Goal: Task Accomplishment & Management: Manage account settings

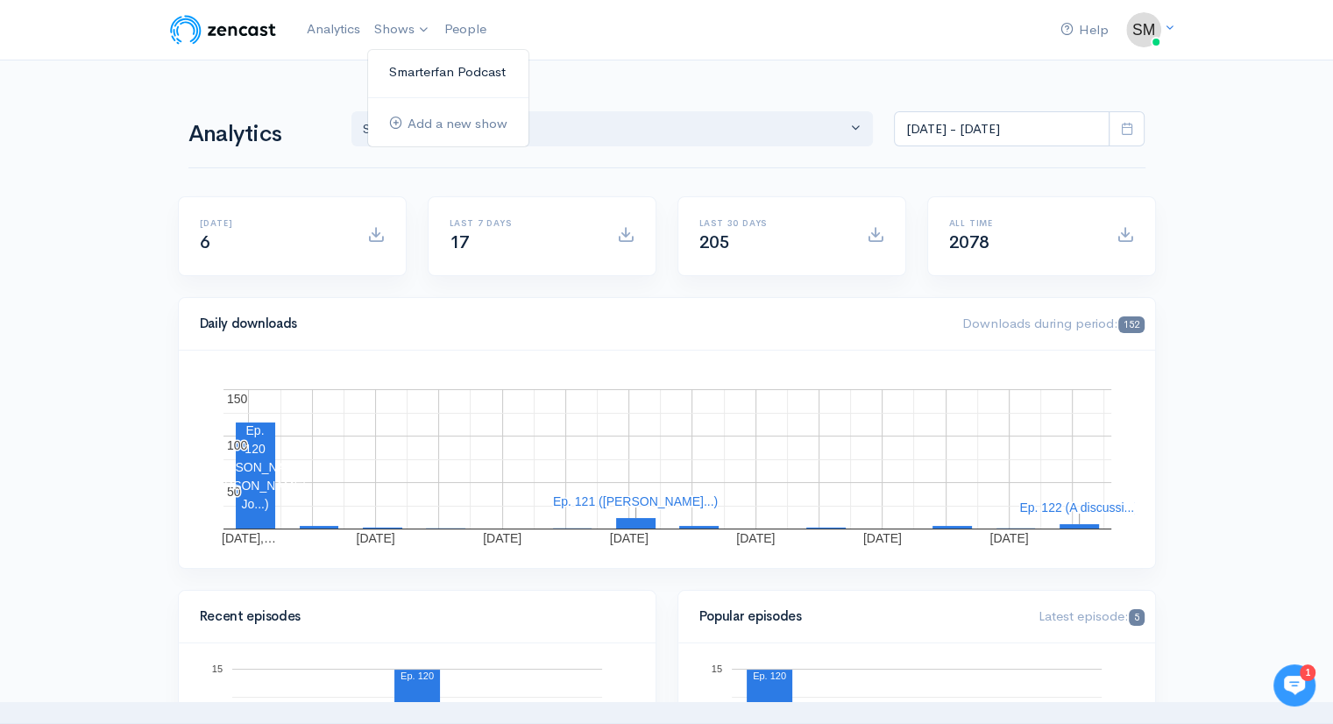
click at [398, 68] on link "Smarterfan Podcast" at bounding box center [448, 72] width 160 height 31
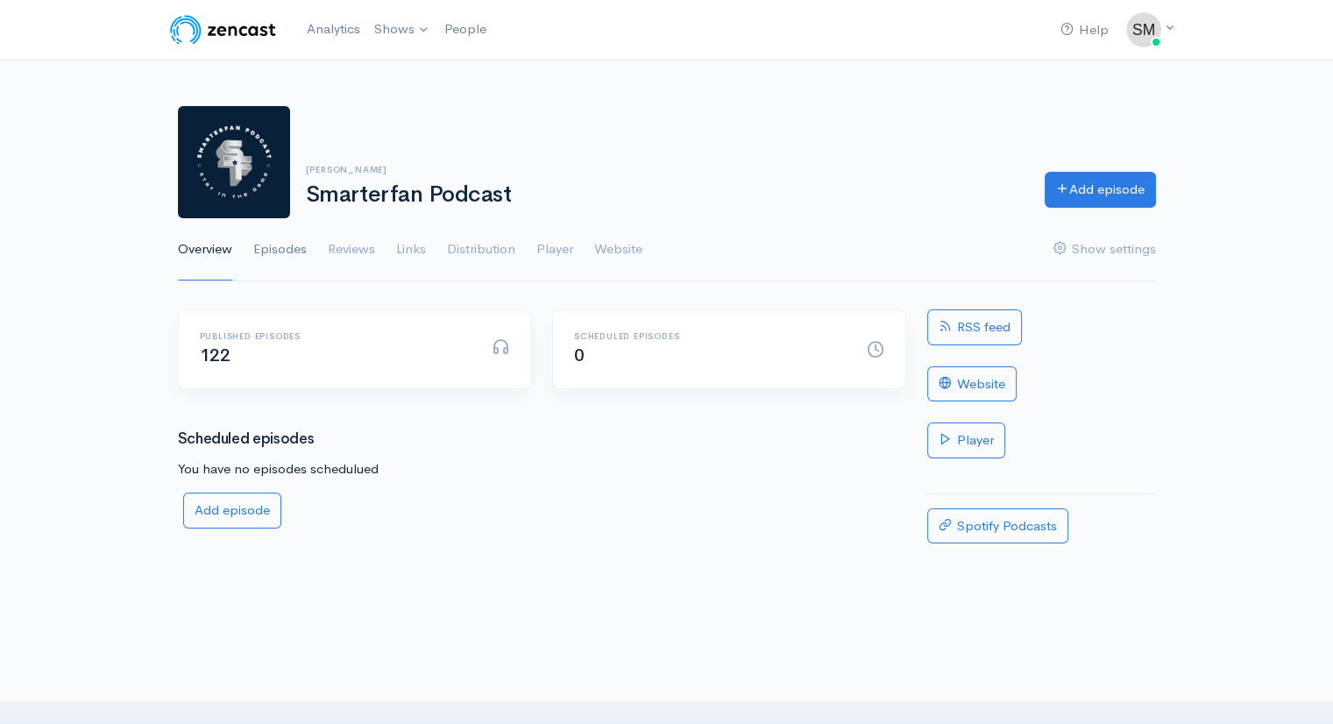
click at [281, 249] on link "Episodes" at bounding box center [279, 249] width 53 height 63
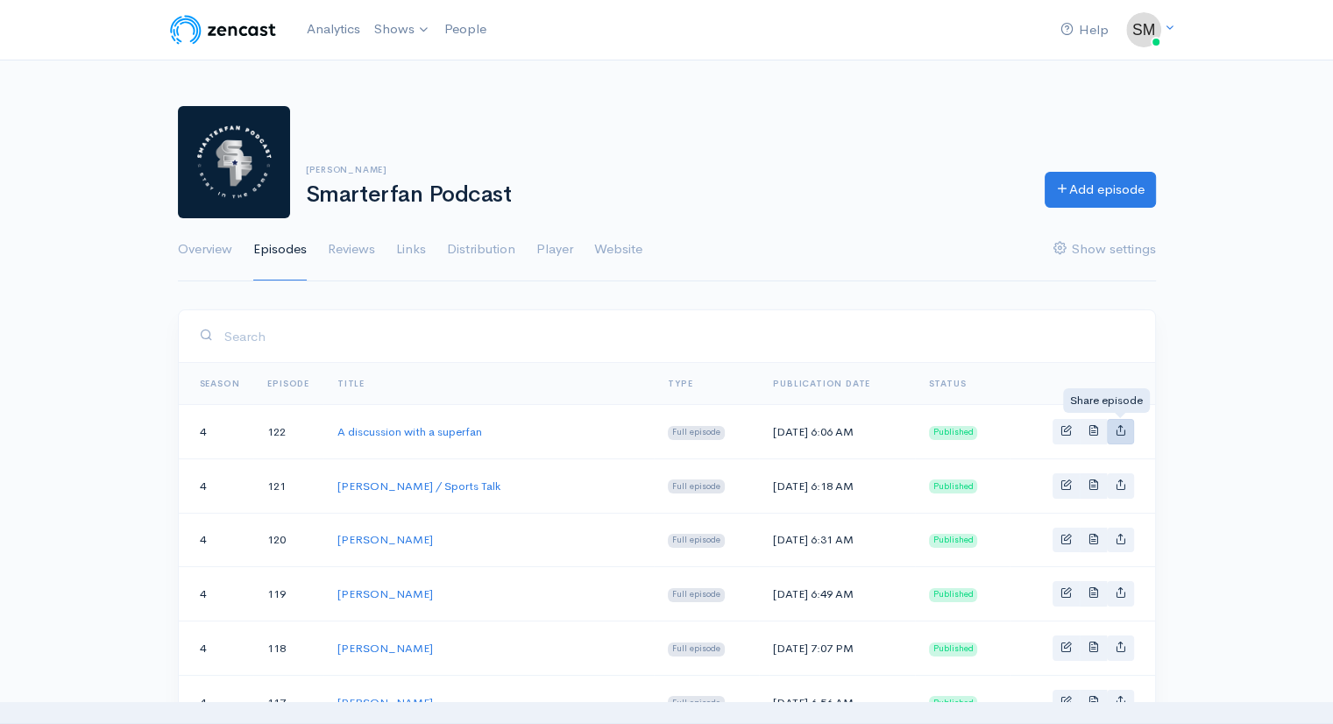
click at [1121, 432] on icon "Basic example" at bounding box center [1120, 429] width 11 height 11
type input "[URL][DOMAIN_NAME]"
type input "<iframe src='[URL][DOMAIN_NAME]' width='100%' height='190' frameborder='0' scro…"
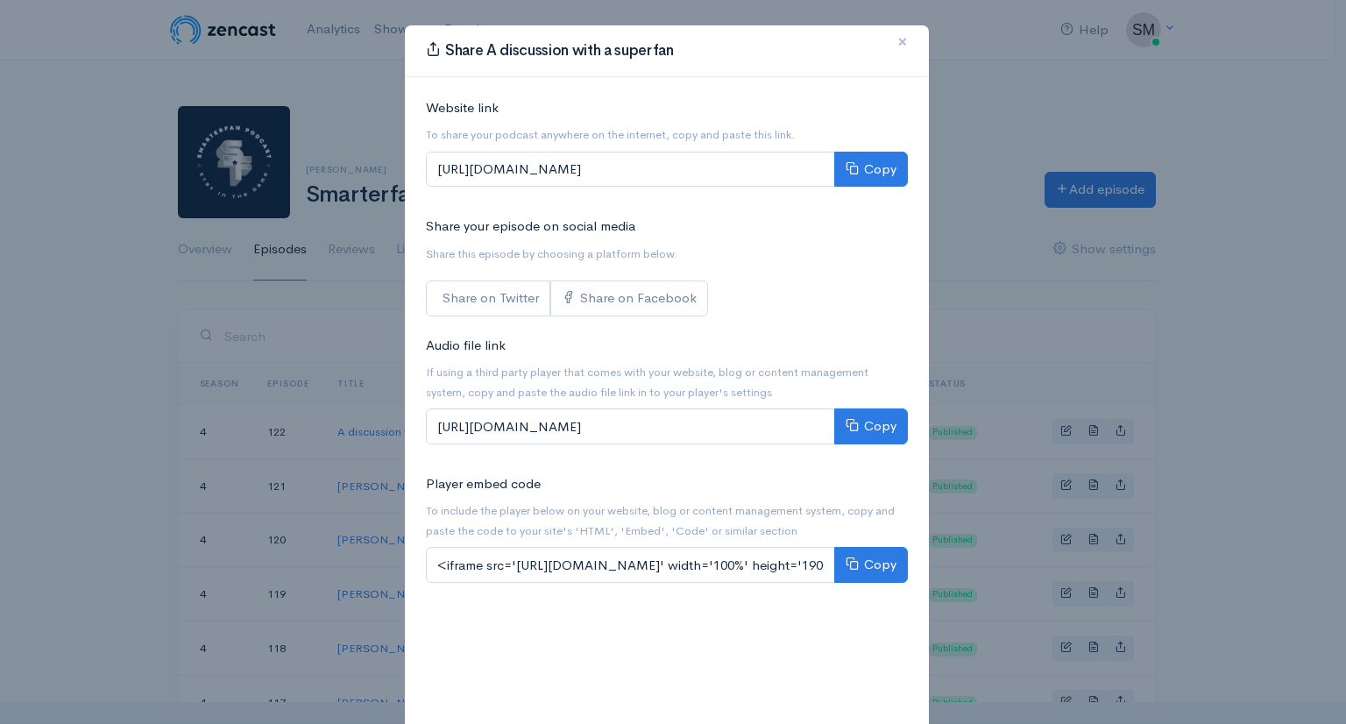
click at [898, 39] on span "×" at bounding box center [902, 41] width 11 height 25
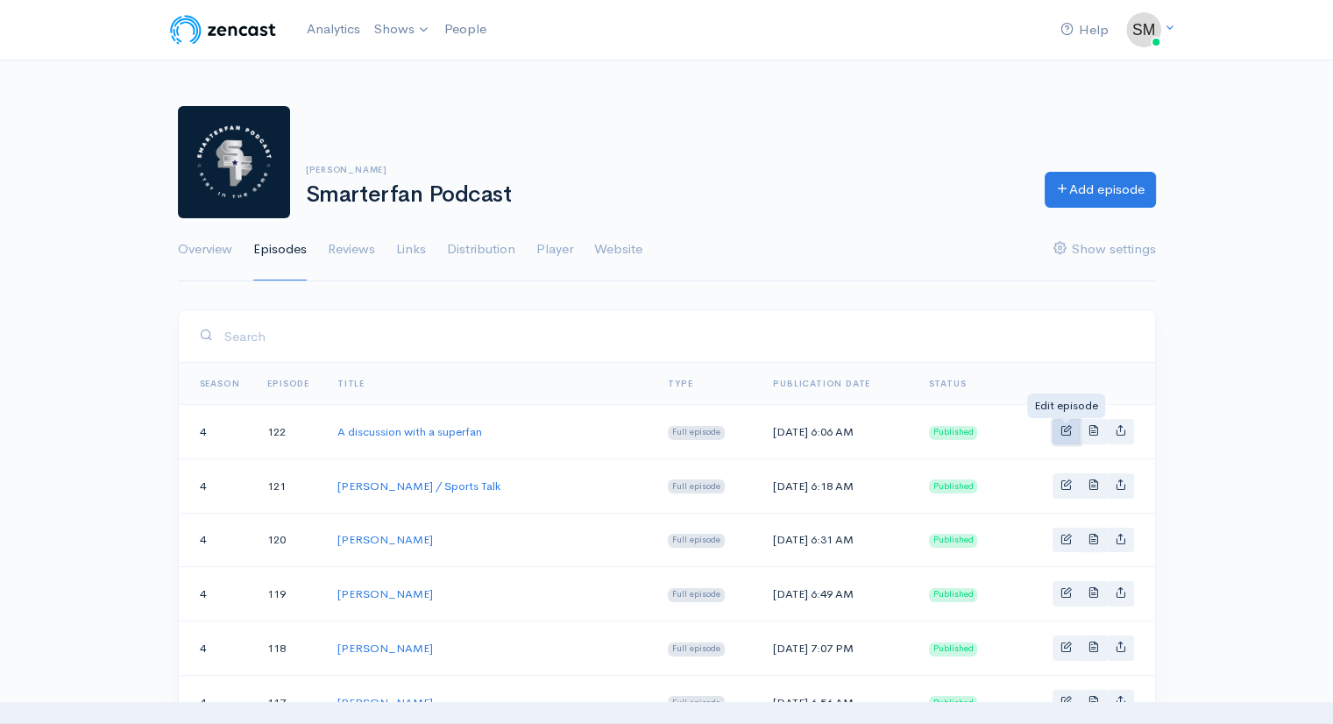
click at [1066, 430] on span "Basic example" at bounding box center [1065, 429] width 11 height 11
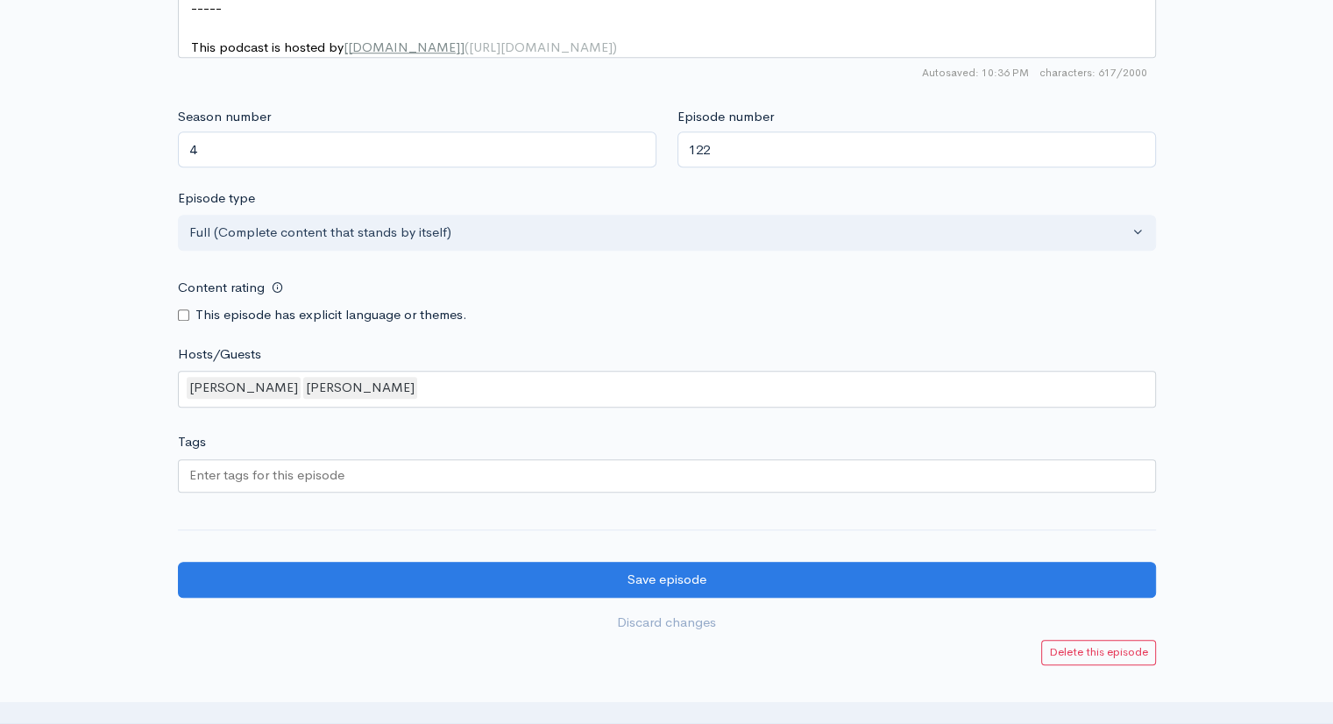
scroll to position [1350, 0]
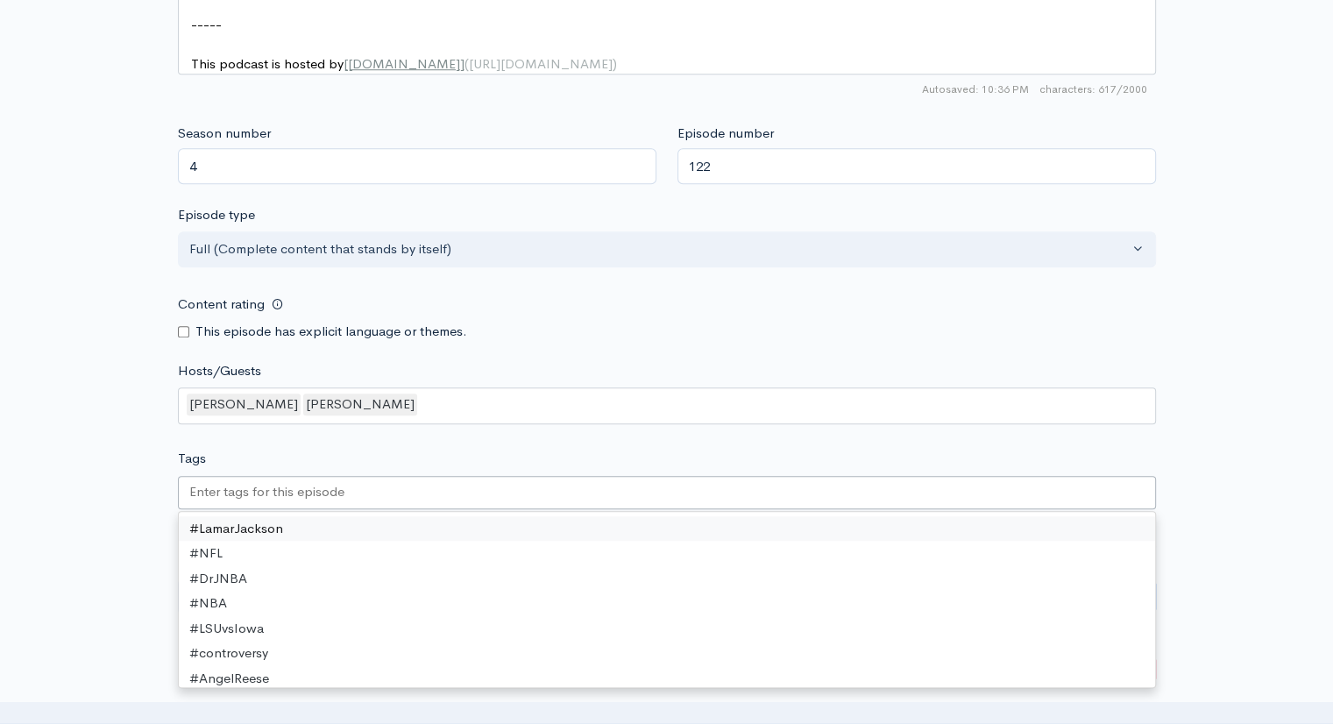
click at [299, 502] on input "Tags" at bounding box center [268, 492] width 158 height 20
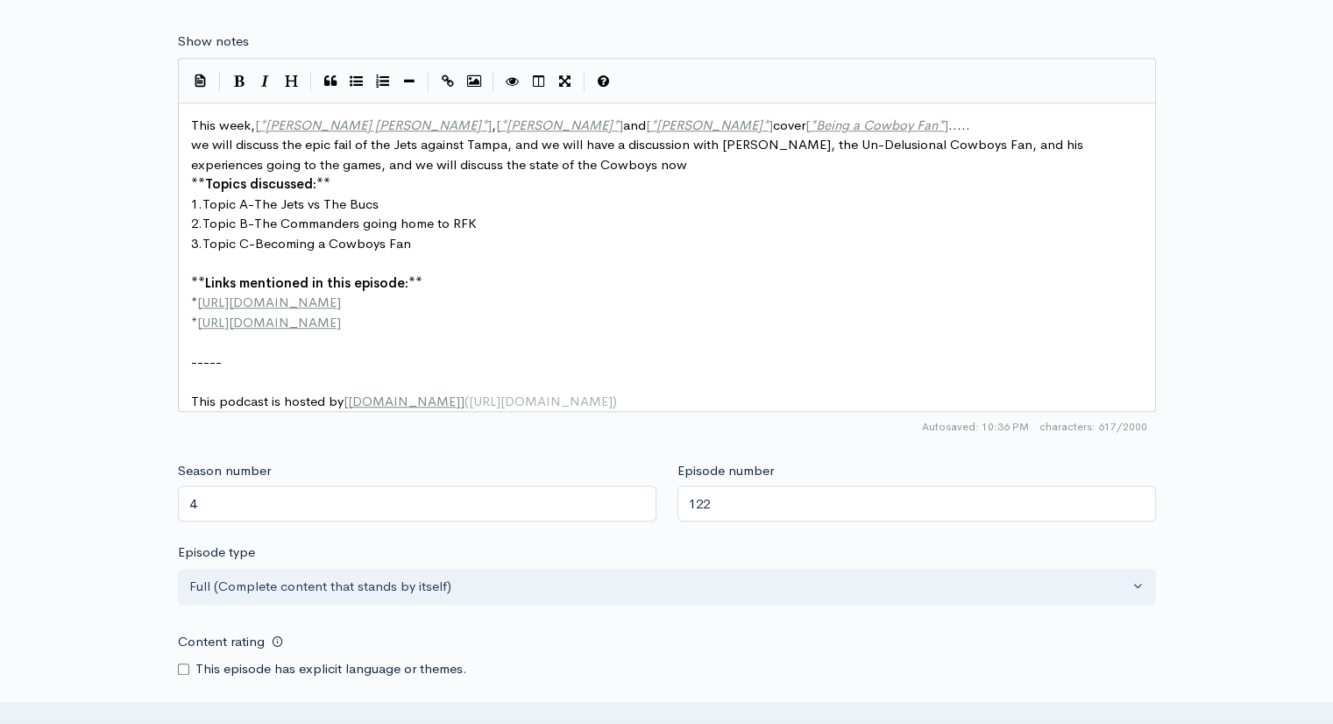
scroll to position [7, 0]
click at [608, 163] on pre "we will discuss the epic fail of the Jets against Tampa, and we will have a dis…" at bounding box center [674, 154] width 972 height 39
type textarea ", you can also check us out on YouTube"
type textarea "​"
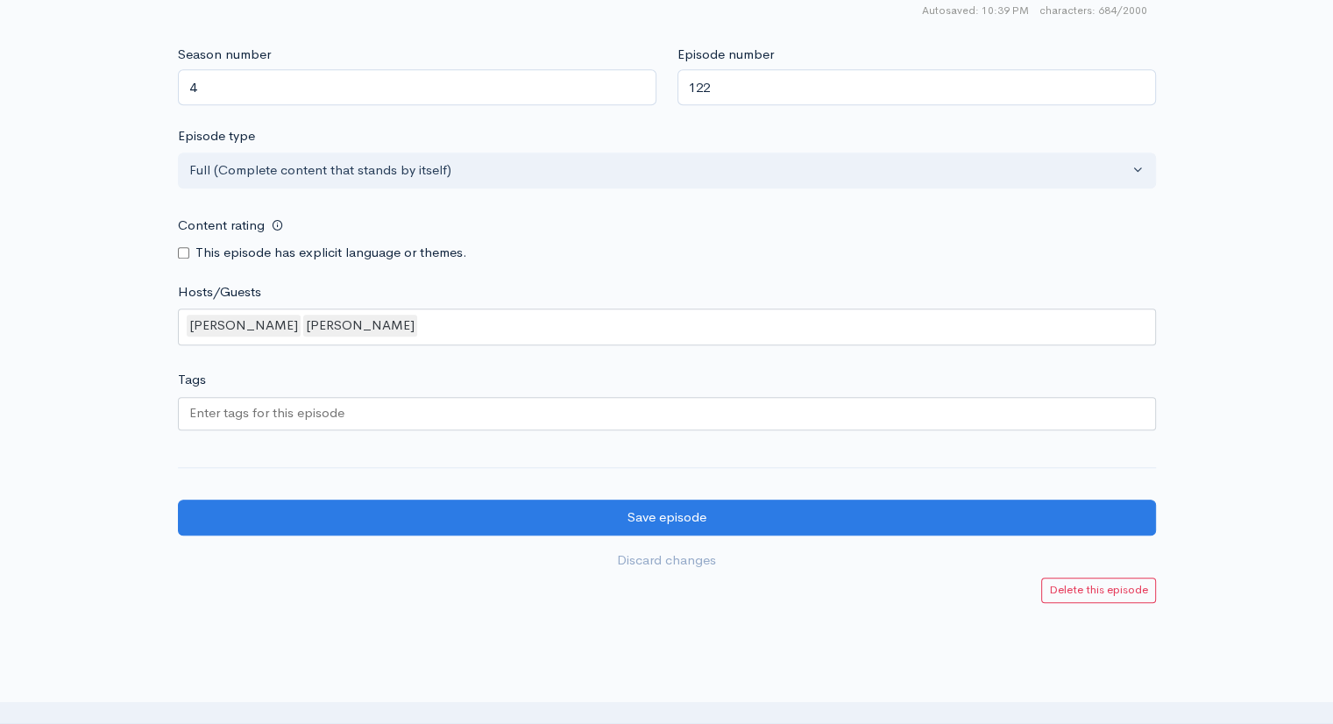
scroll to position [1436, 0]
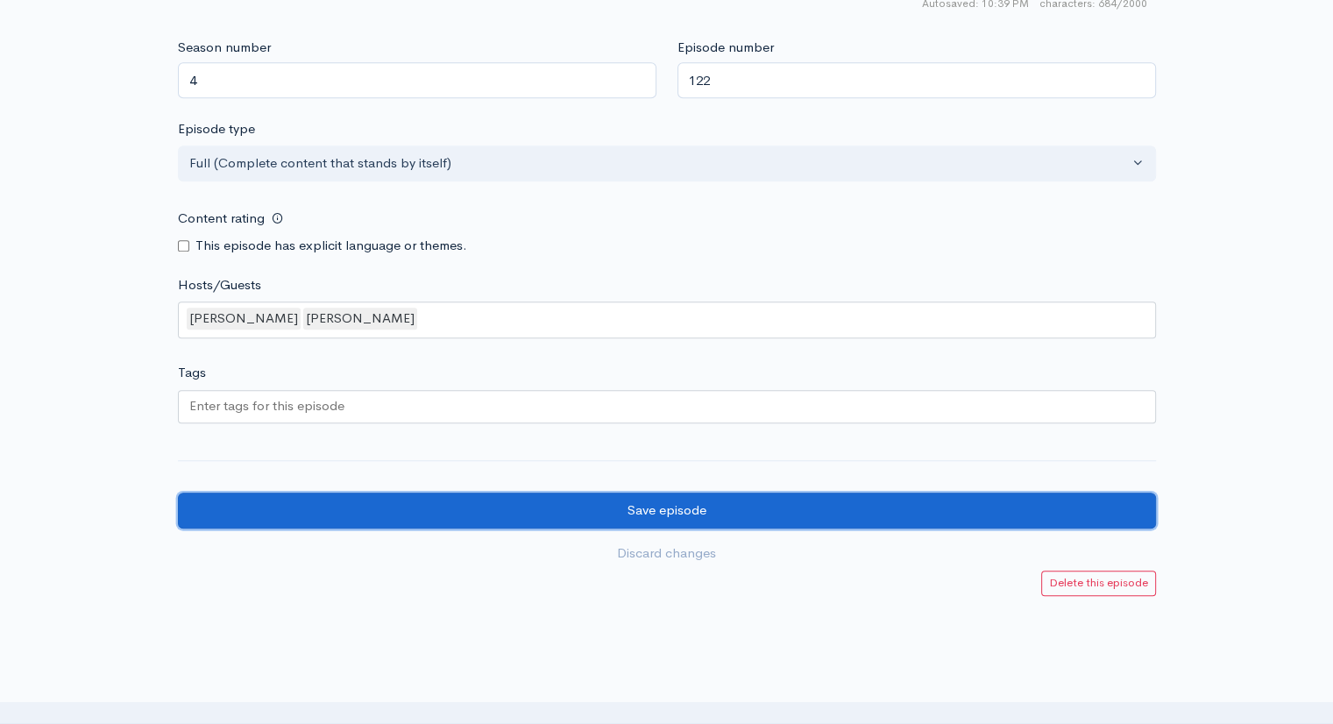
click at [701, 516] on input "Save episode" at bounding box center [667, 510] width 978 height 36
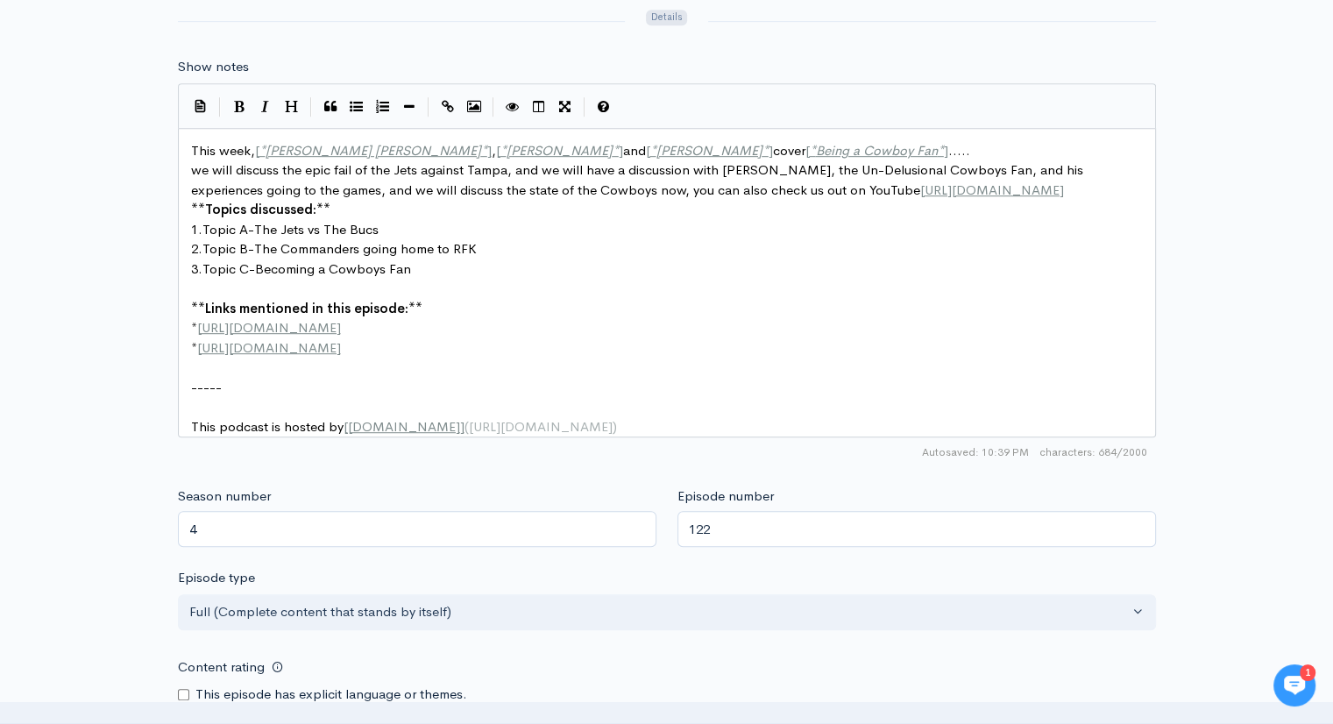
scroll to position [6, 0]
click at [211, 390] on span "-----" at bounding box center [206, 387] width 31 height 17
click at [263, 383] on pre "-----" at bounding box center [674, 388] width 972 height 20
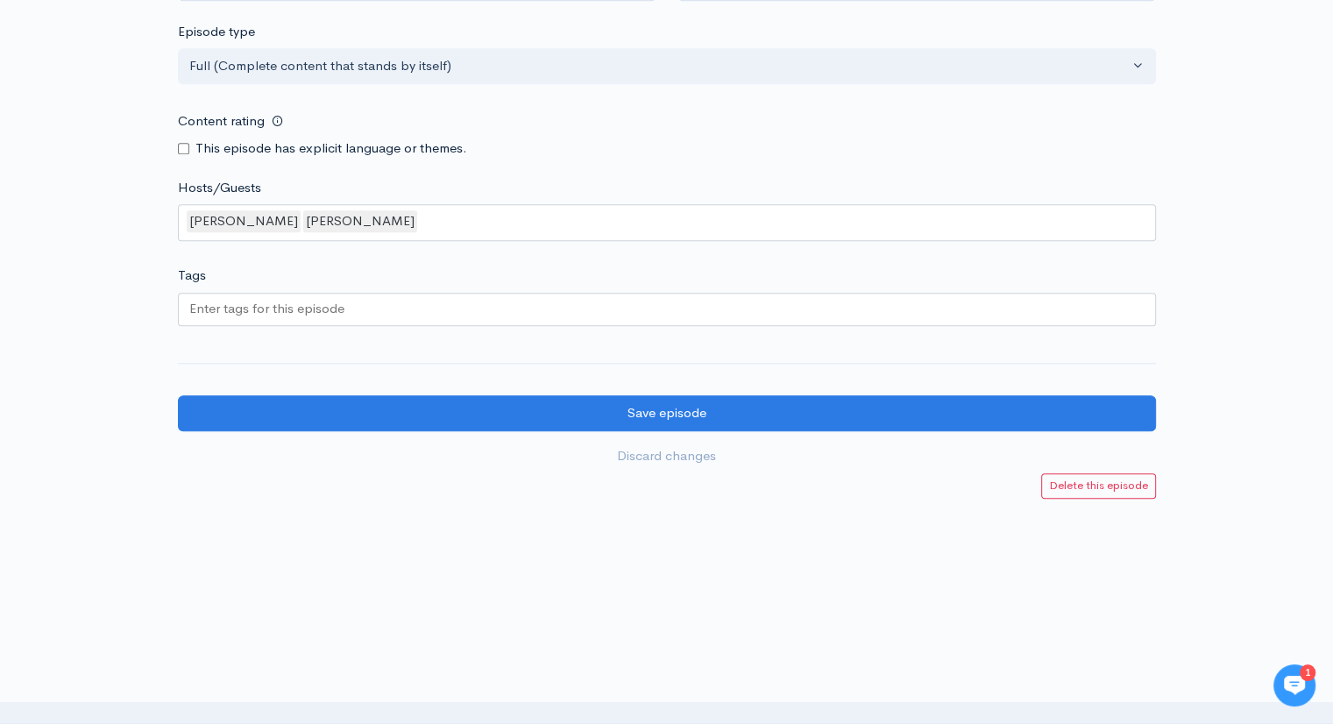
scroll to position [1545, 0]
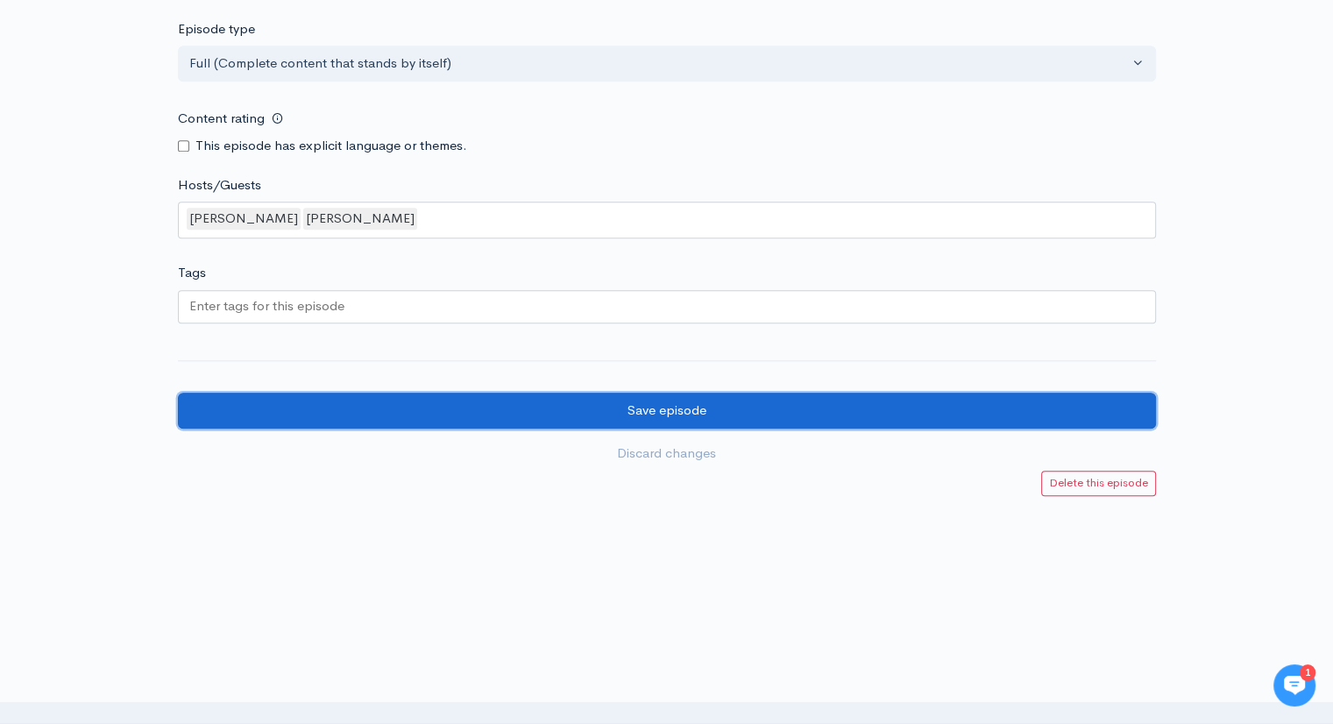
click at [652, 414] on input "Save episode" at bounding box center [667, 411] width 978 height 36
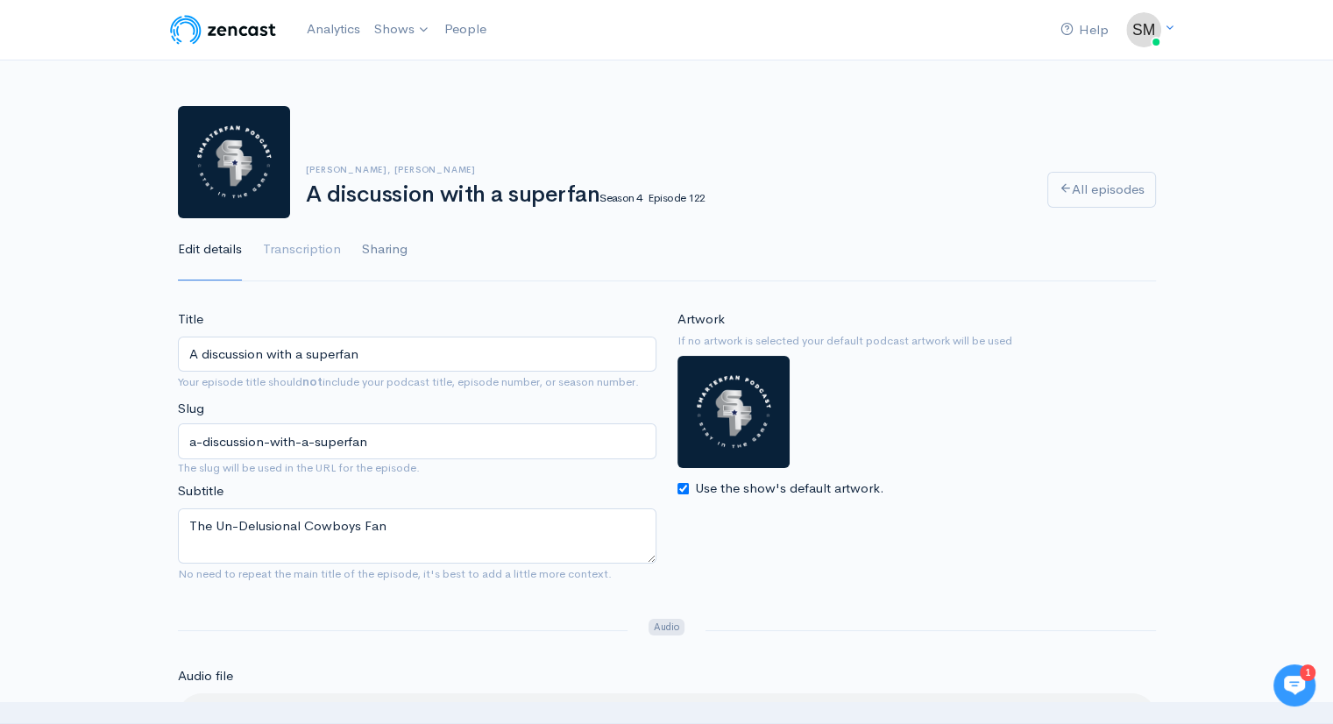
click at [382, 253] on link "Sharing" at bounding box center [385, 249] width 46 height 63
click at [1004, 205] on link "Logout" at bounding box center [1062, 204] width 206 height 31
